Goal: Navigation & Orientation: Find specific page/section

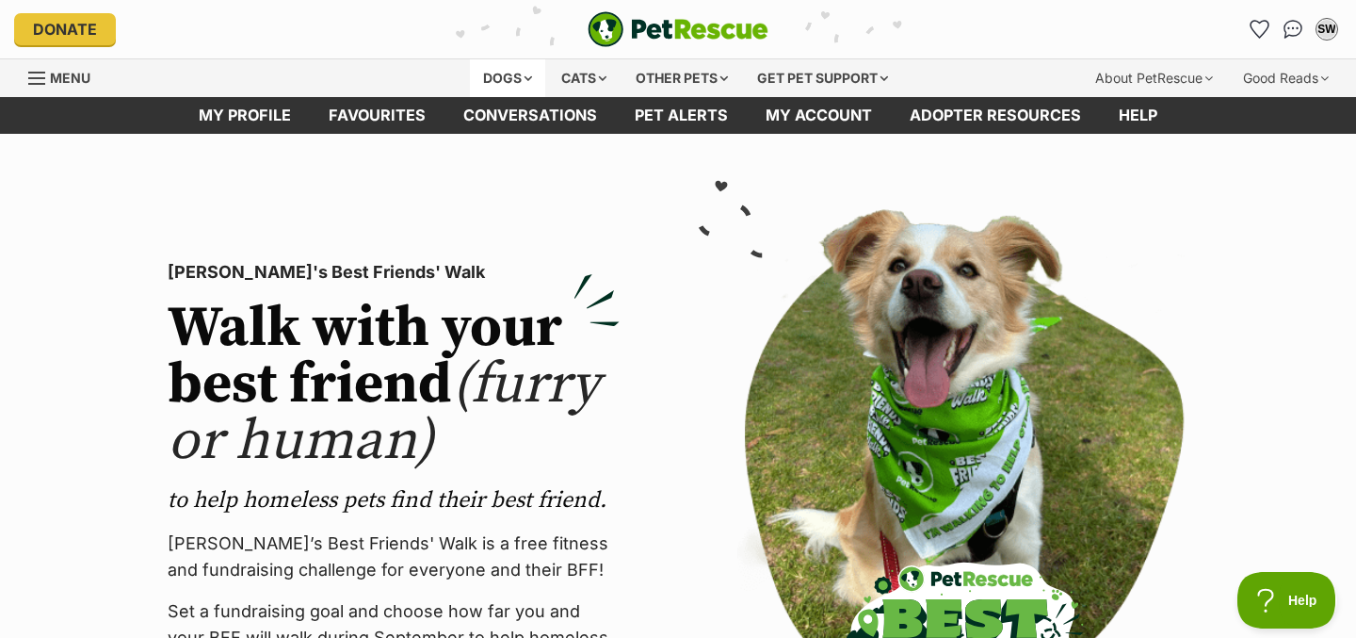
click at [519, 80] on div "Dogs" at bounding box center [507, 78] width 75 height 38
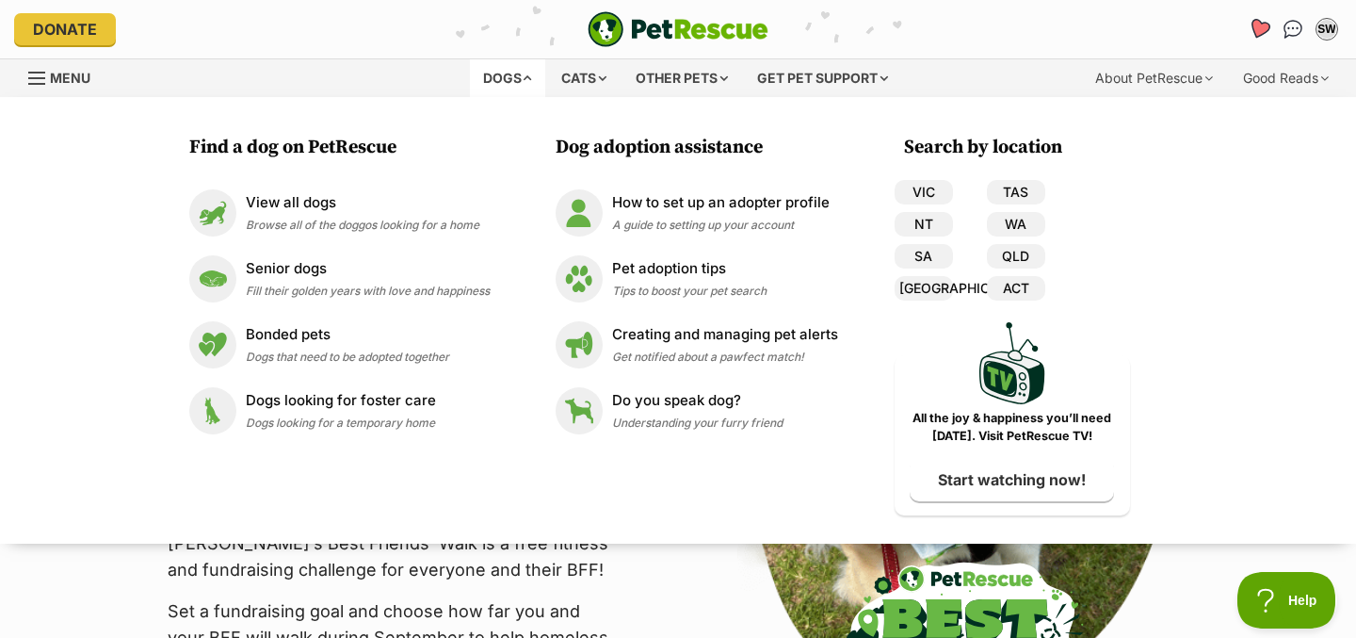
click at [1269, 24] on icon "Favourites" at bounding box center [1259, 29] width 25 height 24
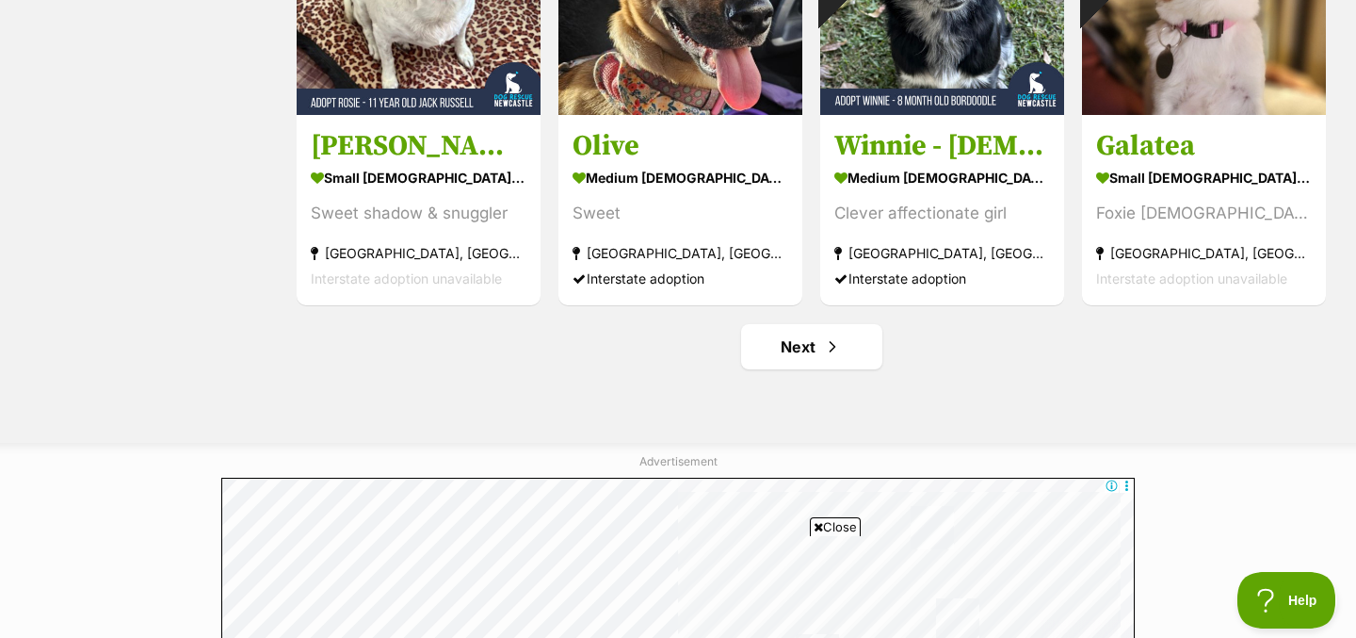
scroll to position [2326, 0]
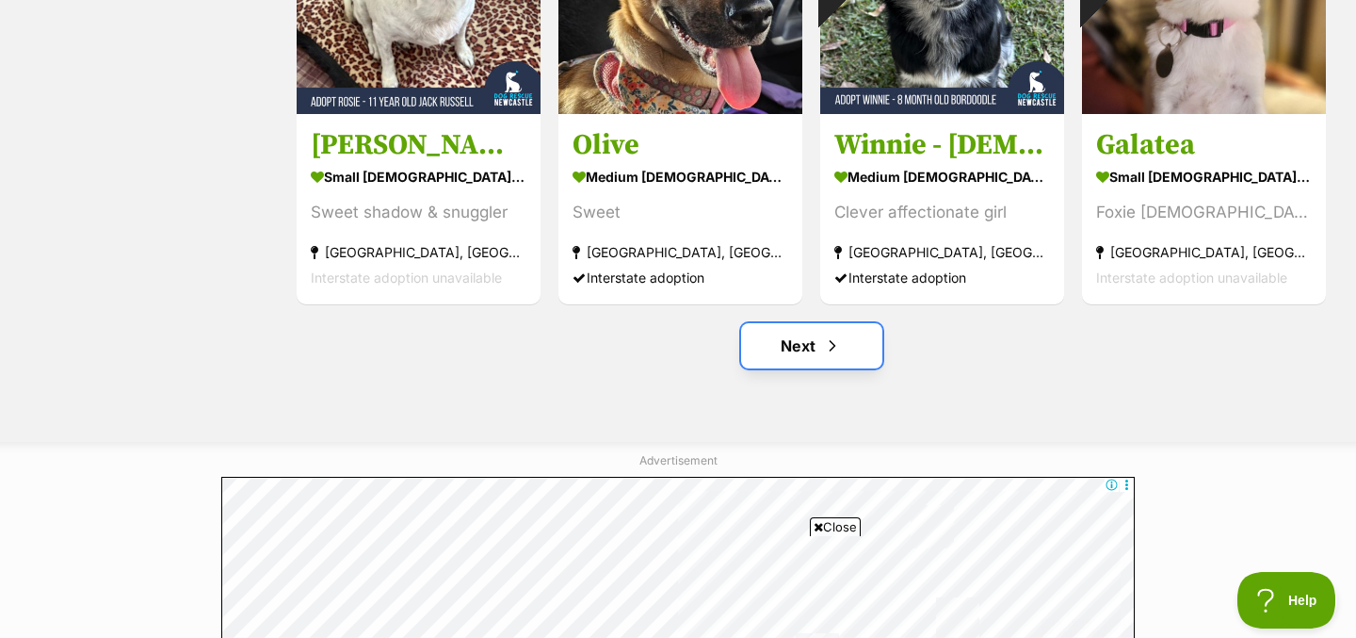
click at [846, 352] on link "Next" at bounding box center [811, 345] width 141 height 45
